Goal: Transaction & Acquisition: Subscribe to service/newsletter

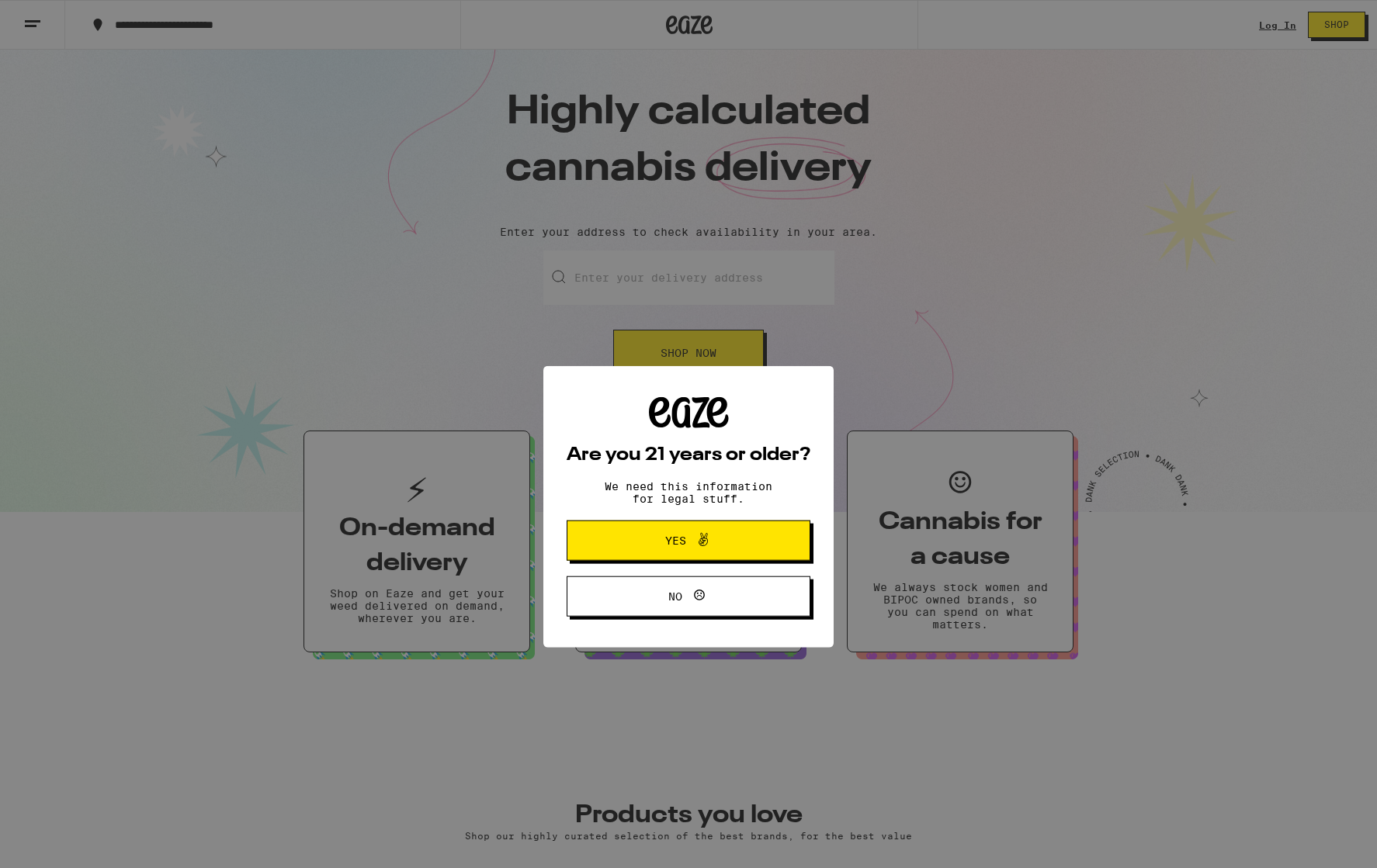
click at [769, 461] on button "Yes" at bounding box center [688, 467] width 243 height 40
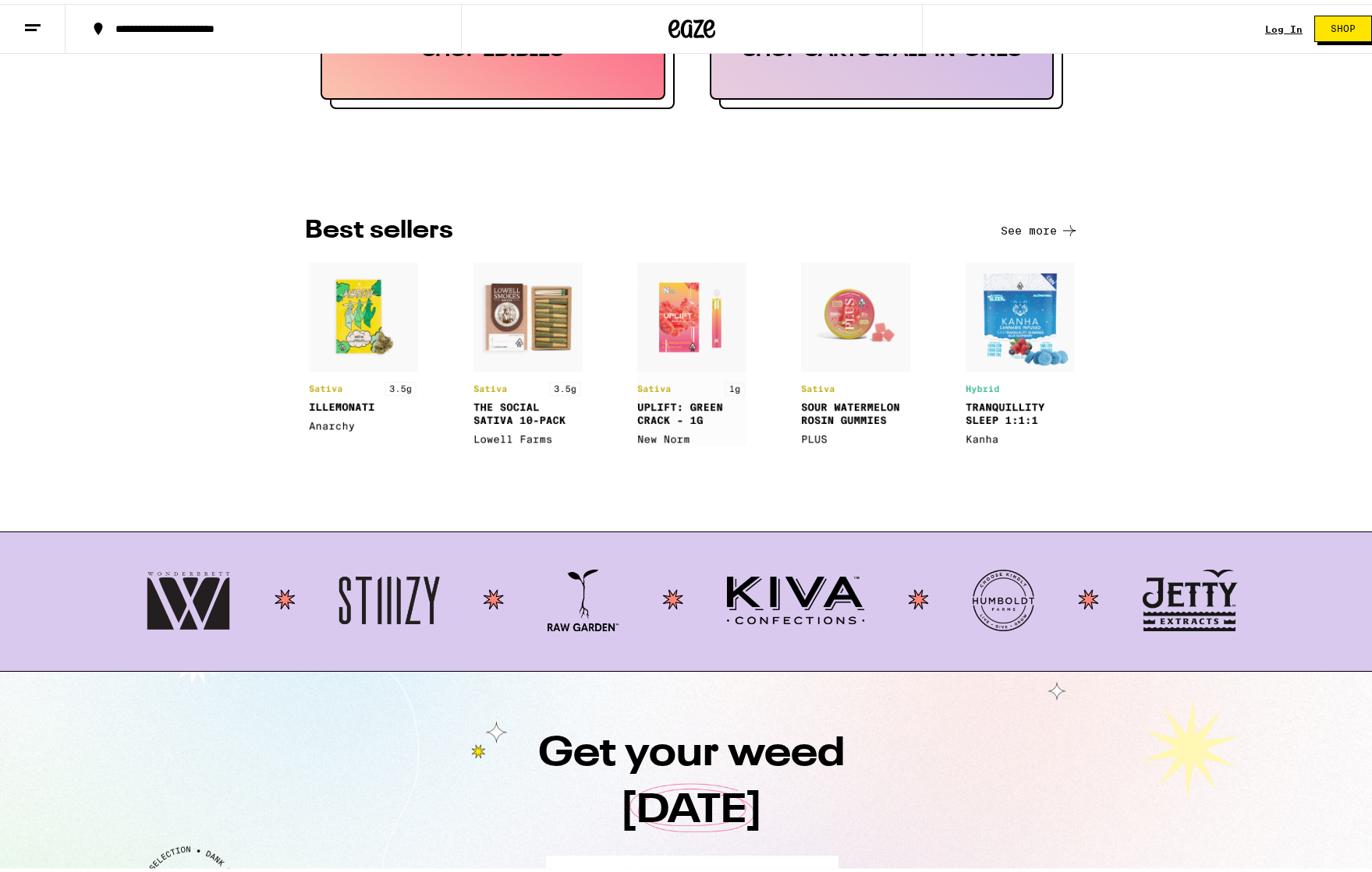
scroll to position [1718, 0]
